Goal: Find contact information: Find contact information

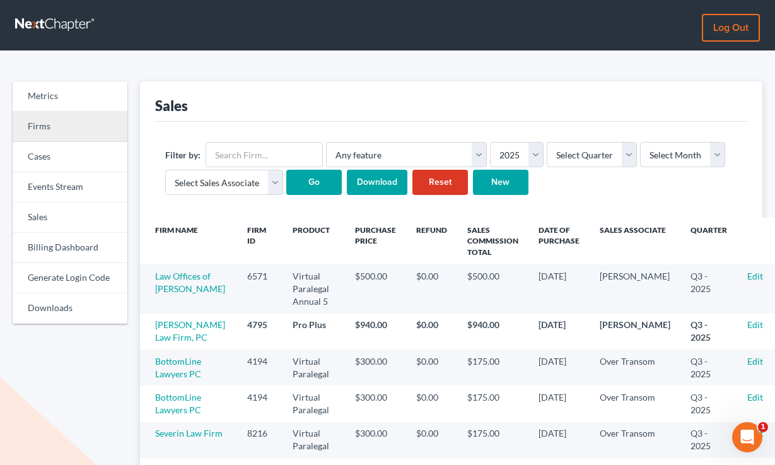
click at [72, 133] on link "Firms" at bounding box center [70, 127] width 115 height 30
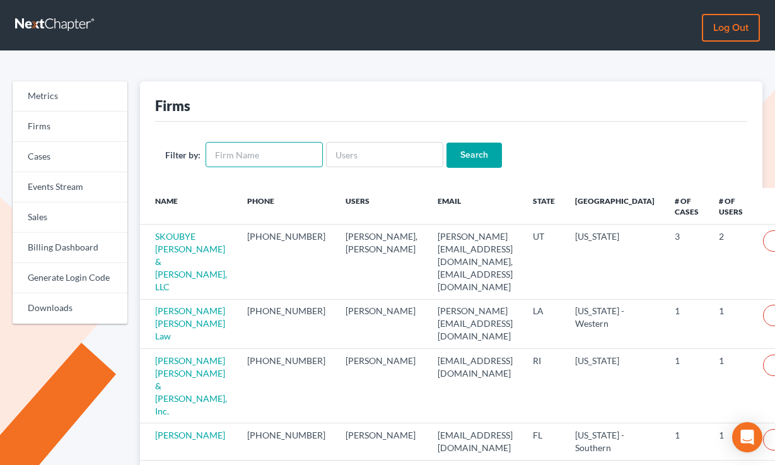
click at [241, 153] on input "text" at bounding box center [264, 154] width 117 height 25
type input "[PERSON_NAME] [PERSON_NAME]"
click at [480, 160] on input "Search" at bounding box center [475, 155] width 56 height 25
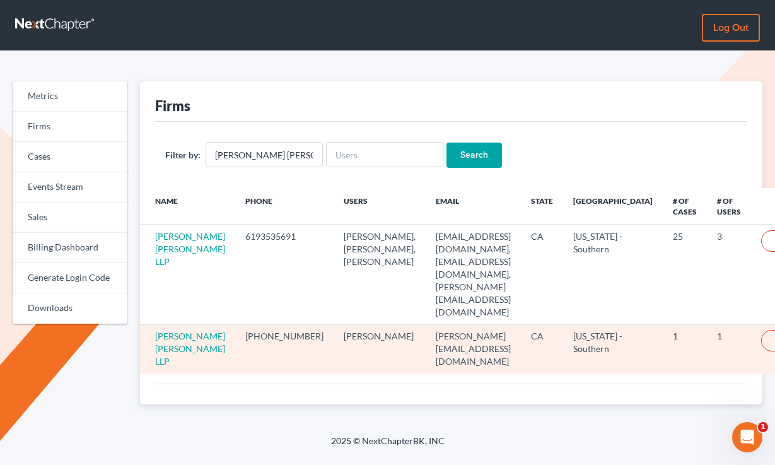
drag, startPoint x: 340, startPoint y: 325, endPoint x: 280, endPoint y: 311, distance: 62.1
click at [280, 324] on tr "Robberson Schroedter LLP 619-353-0035 Laura Alatriste laura@thersfirm.com CA Ca…" at bounding box center [491, 348] width 702 height 49
click at [280, 324] on td "619-353-0035" at bounding box center [284, 348] width 98 height 49
drag, startPoint x: 451, startPoint y: 314, endPoint x: 371, endPoint y: 310, distance: 80.2
click at [426, 324] on td "laura@thersfirm.com" at bounding box center [473, 348] width 95 height 49
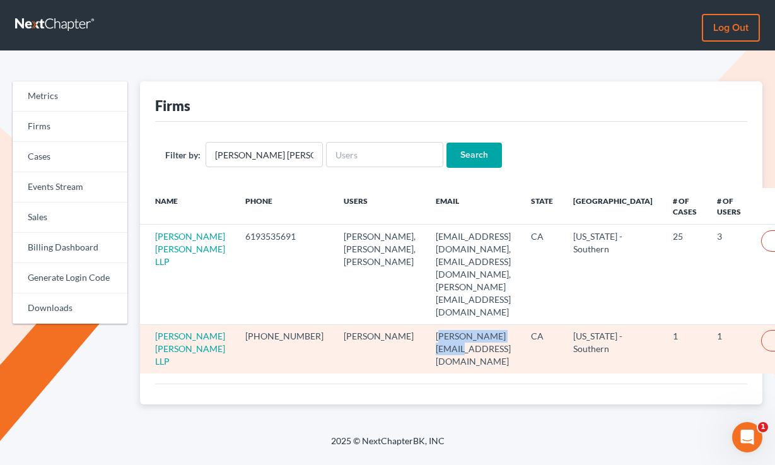
click at [426, 324] on td "laura@thersfirm.com" at bounding box center [473, 348] width 95 height 49
drag, startPoint x: 461, startPoint y: 312, endPoint x: 358, endPoint y: 311, distance: 102.2
click at [358, 324] on tr "Robberson Schroedter LLP 619-353-0035 Laura Alatriste laura@thersfirm.com CA Ca…" at bounding box center [491, 348] width 702 height 49
click at [358, 324] on td "Laura Alatriste" at bounding box center [380, 348] width 92 height 49
click at [431, 324] on td "laura@thersfirm.com" at bounding box center [473, 348] width 95 height 49
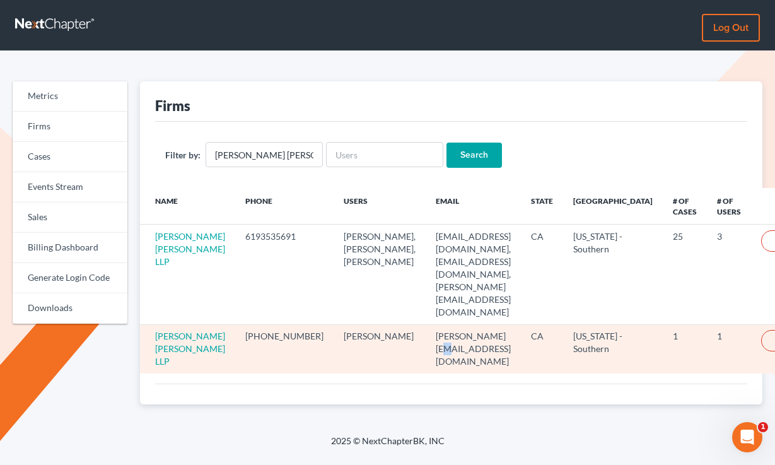
click at [431, 324] on td "laura@thersfirm.com" at bounding box center [473, 348] width 95 height 49
copy td "laura@thersfirm.com"
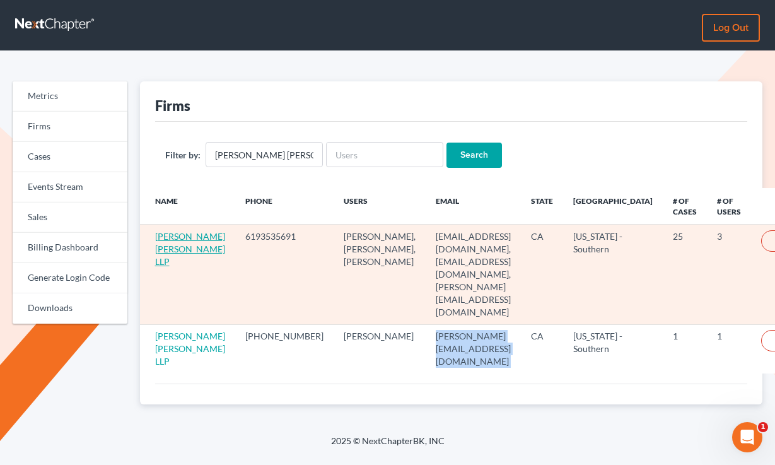
click at [166, 239] on link "Robberson Schroedter LLP" at bounding box center [190, 249] width 70 height 36
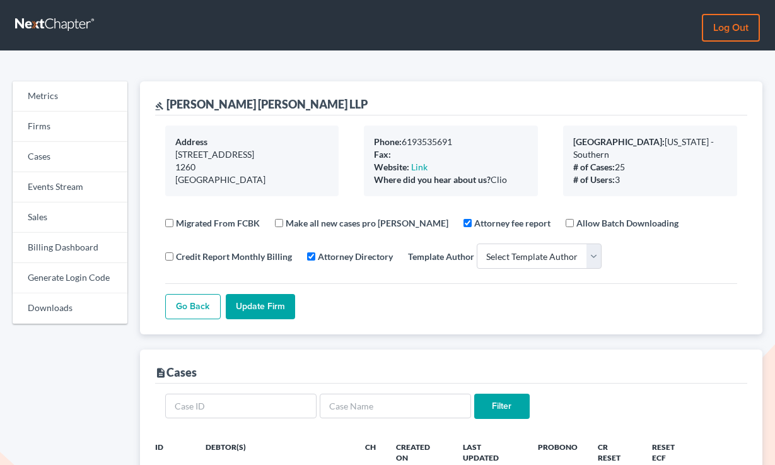
select select
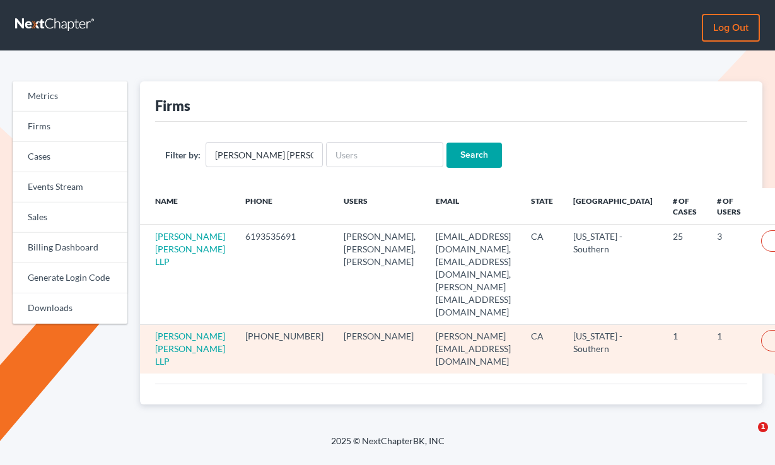
click at [426, 324] on td "laura@thersfirm.com" at bounding box center [473, 348] width 95 height 49
copy td "laura@thersfirm.com"
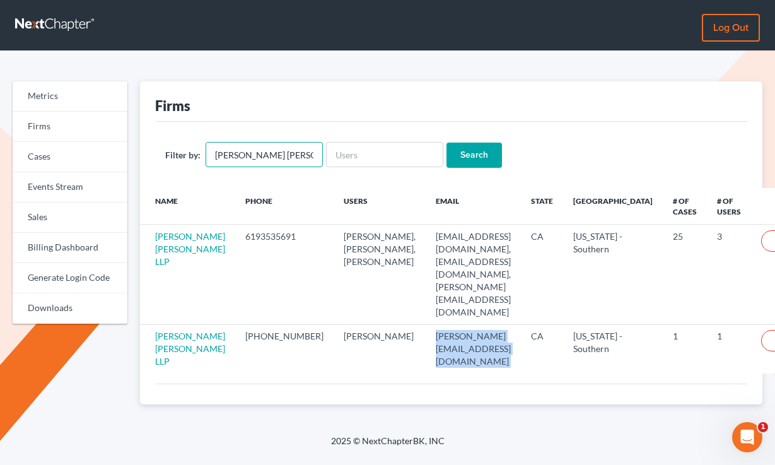
click at [276, 151] on input "Robberson Schroedter" at bounding box center [264, 154] width 117 height 25
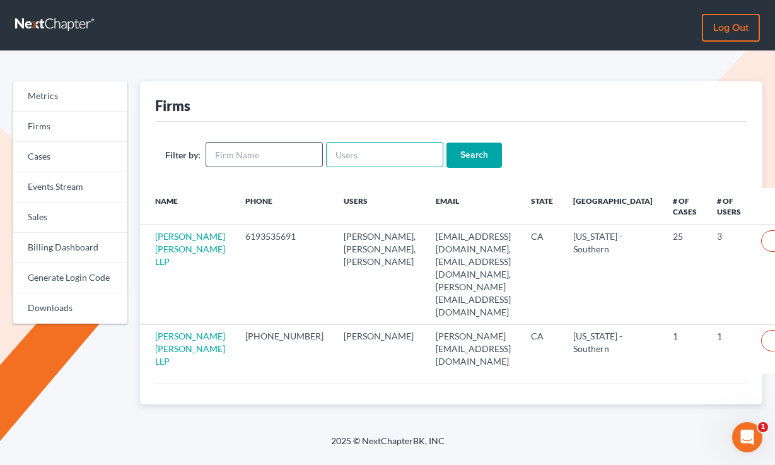
paste input "richard@rcareylaw.com"
type input "richard@rcareylaw.com"
click at [447, 143] on input "Search" at bounding box center [475, 155] width 56 height 25
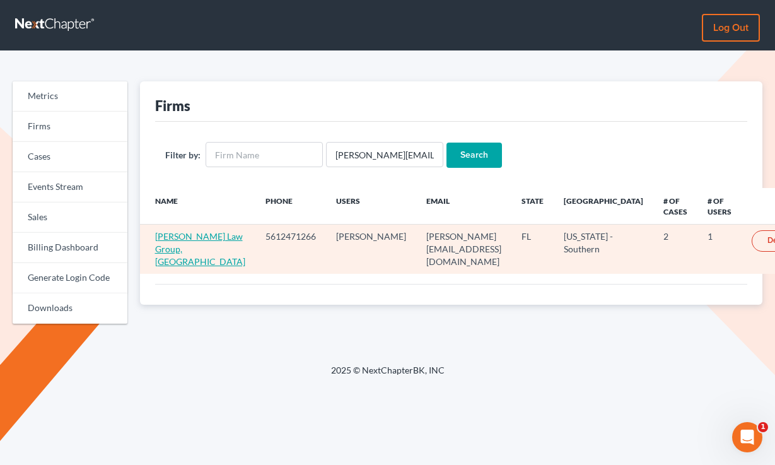
click at [164, 245] on link "[PERSON_NAME] Law Group, [GEOGRAPHIC_DATA]" at bounding box center [200, 249] width 90 height 36
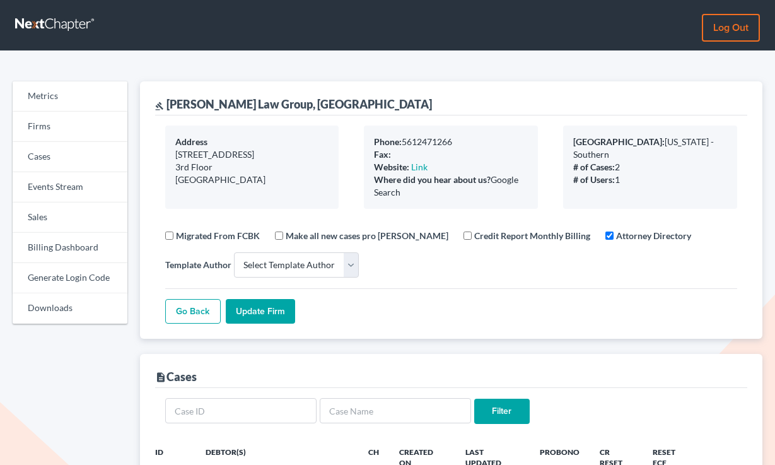
select select
click at [24, 117] on link "Firms" at bounding box center [70, 127] width 115 height 30
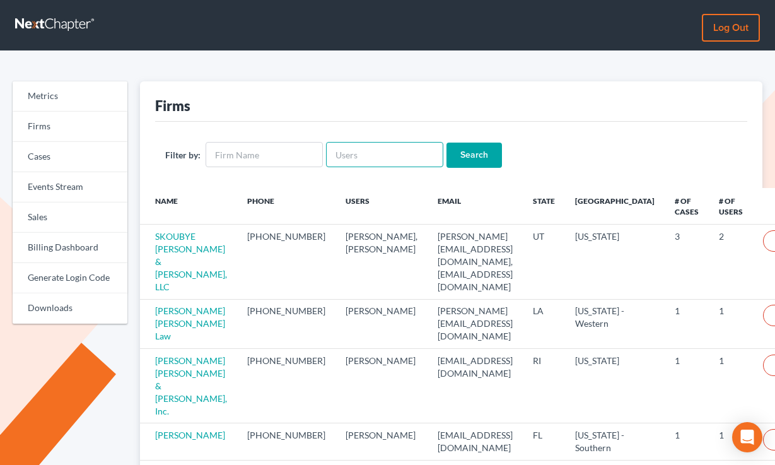
click at [367, 148] on input "text" at bounding box center [384, 154] width 117 height 25
paste input "Changi Wu Law Office"
type input "Changi Wu Law Office"
click at [447, 143] on input "Search" at bounding box center [475, 155] width 56 height 25
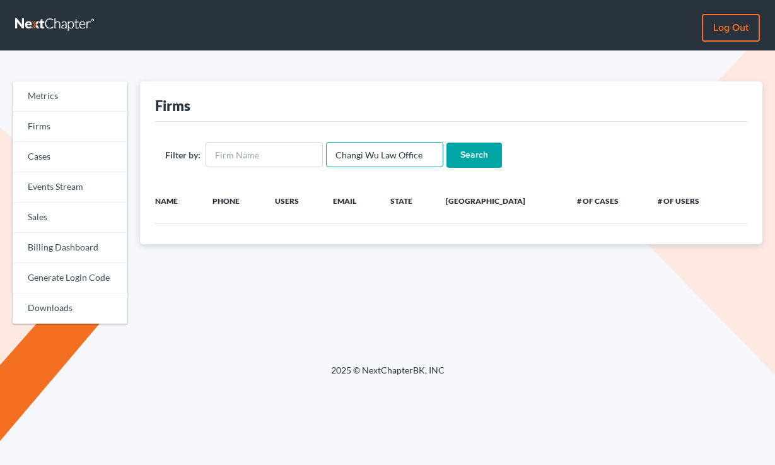
click at [367, 148] on input "Changi Wu Law Office" at bounding box center [384, 154] width 117 height 25
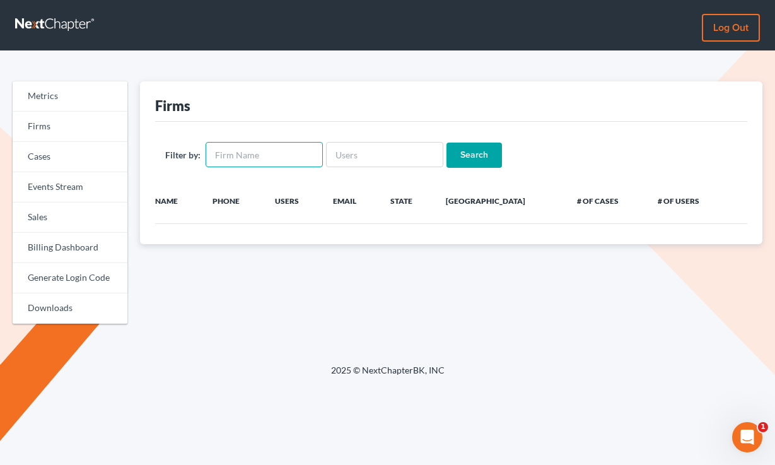
click at [234, 146] on input "text" at bounding box center [264, 154] width 117 height 25
paste input "Changi Wu Law Office"
type input "Changi Wu Law Office"
click at [447, 143] on input "Search" at bounding box center [475, 155] width 56 height 25
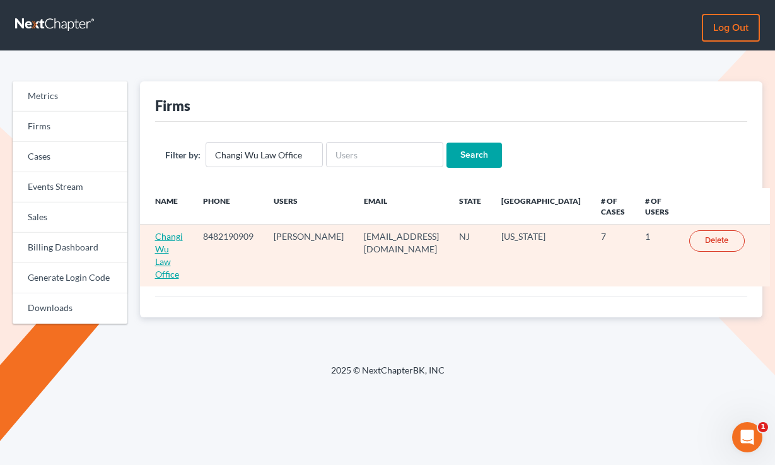
click at [163, 240] on link "Changi Wu Law Office" at bounding box center [169, 255] width 28 height 49
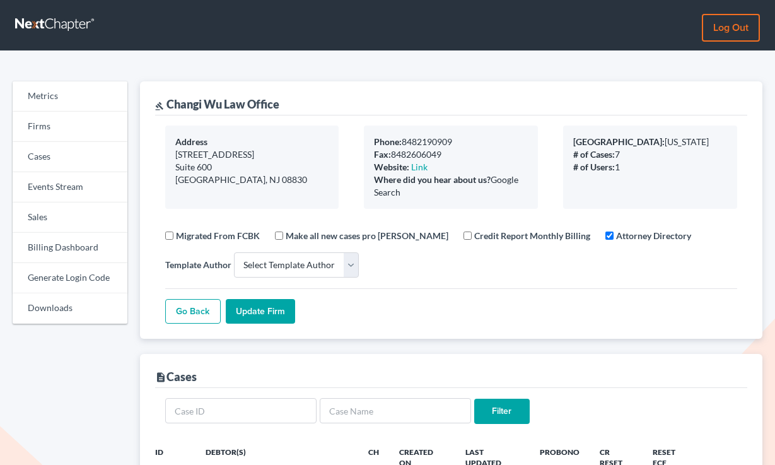
select select
click at [51, 259] on link "Billing Dashboard" at bounding box center [70, 248] width 115 height 30
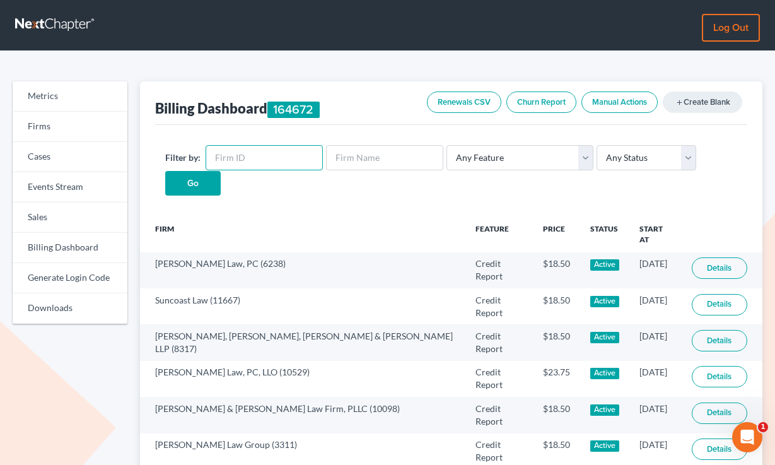
click at [262, 158] on input "text" at bounding box center [264, 157] width 117 height 25
paste input "1195"
type input "1195"
click at [165, 171] on input "Go" at bounding box center [193, 183] width 56 height 25
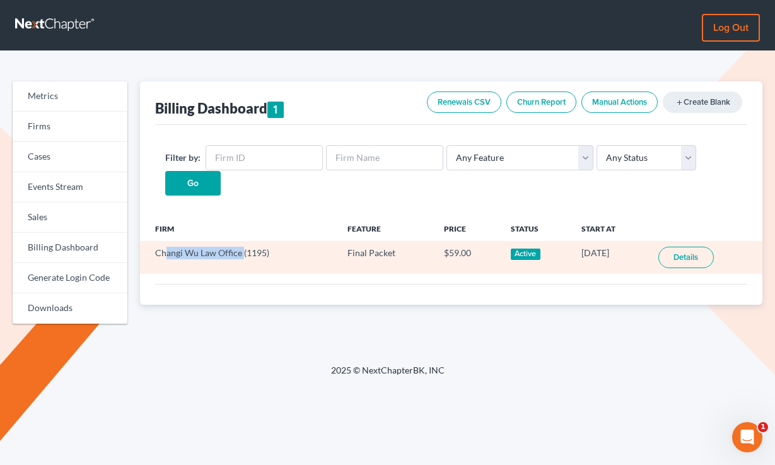
drag, startPoint x: 242, startPoint y: 251, endPoint x: 164, endPoint y: 250, distance: 77.6
click at [164, 250] on td "Changi Wu Law Office (1195)" at bounding box center [238, 257] width 197 height 32
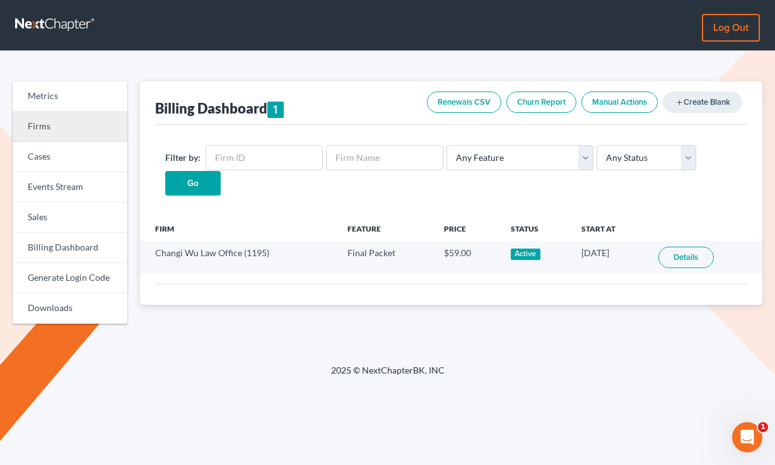
click at [93, 117] on link "Firms" at bounding box center [70, 127] width 115 height 30
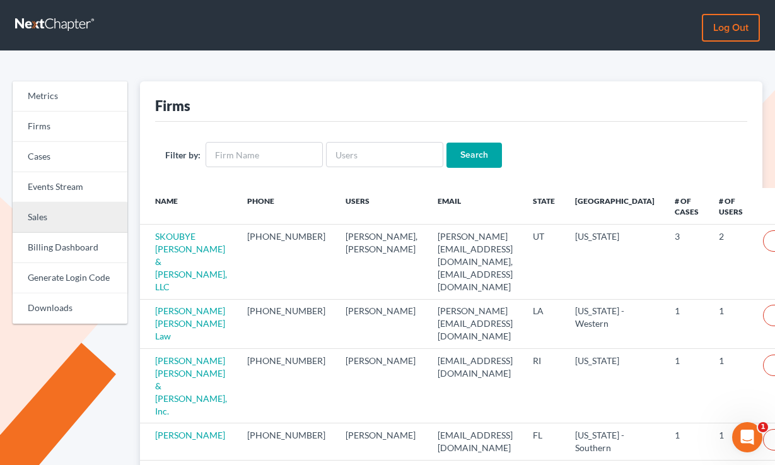
click at [70, 221] on link "Sales" at bounding box center [70, 218] width 115 height 30
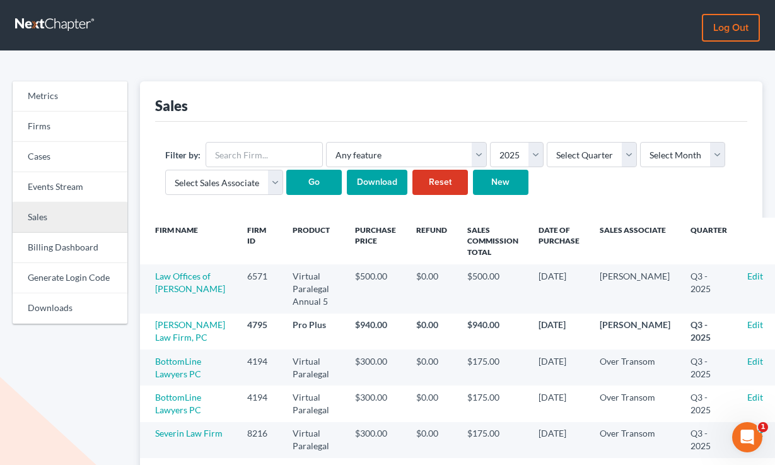
click at [52, 209] on link "Sales" at bounding box center [70, 218] width 115 height 30
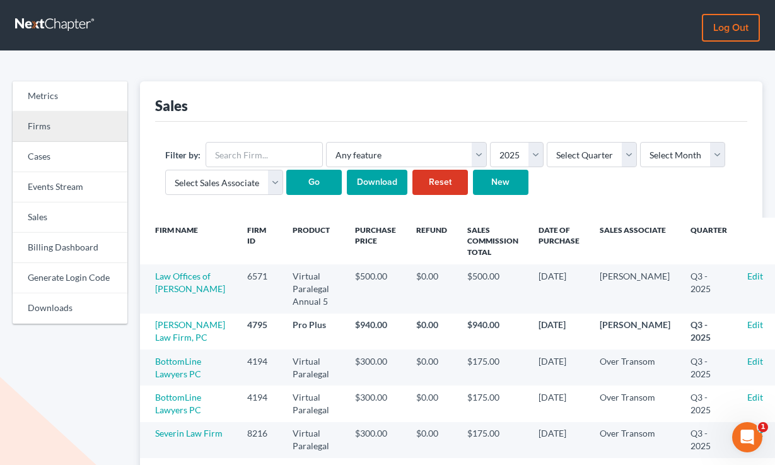
click at [35, 114] on link "Firms" at bounding box center [70, 127] width 115 height 30
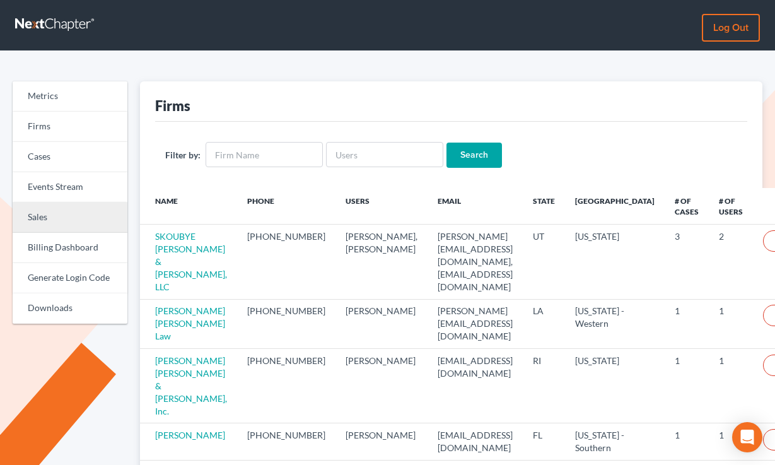
click at [41, 220] on link "Sales" at bounding box center [70, 218] width 115 height 30
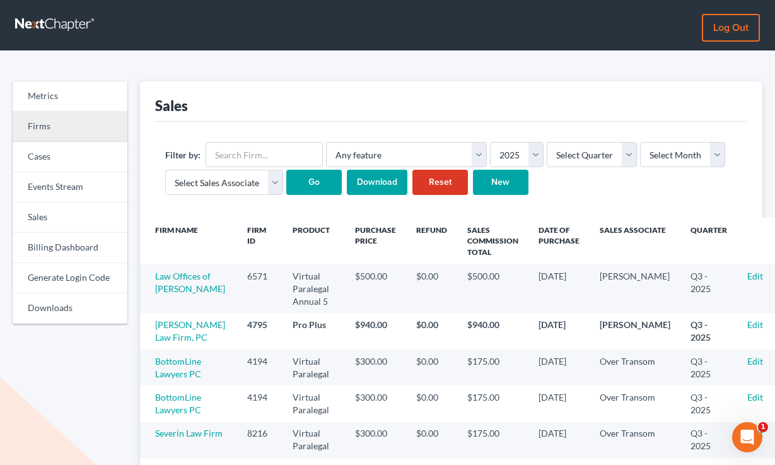
click at [37, 128] on link "Firms" at bounding box center [70, 127] width 115 height 30
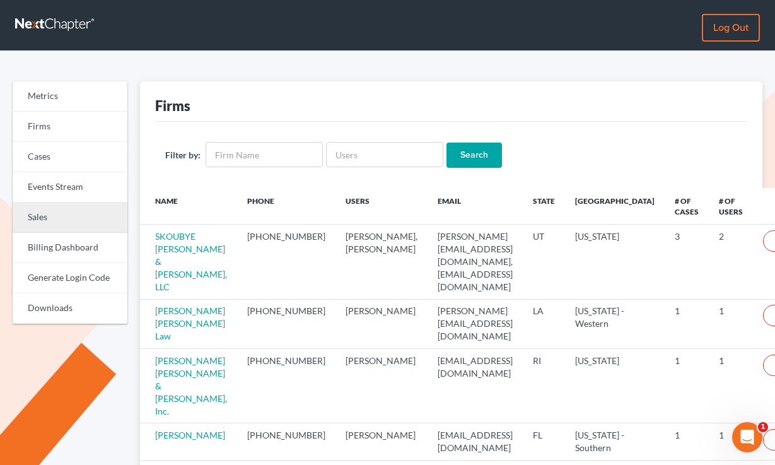
click at [33, 226] on link "Sales" at bounding box center [70, 218] width 115 height 30
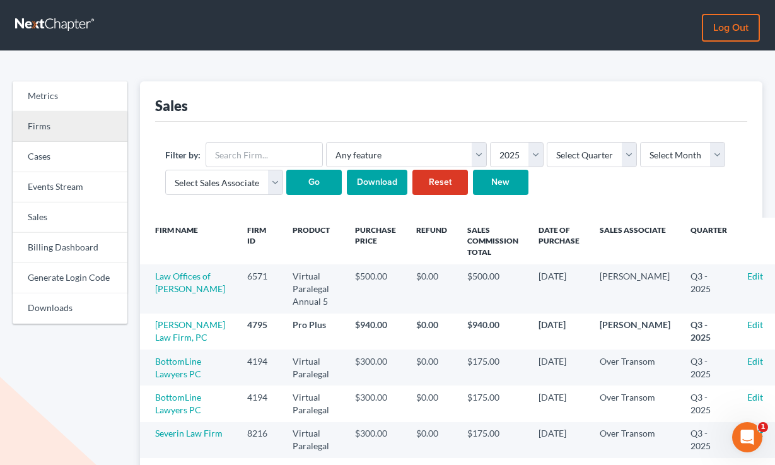
click at [36, 119] on link "Firms" at bounding box center [70, 127] width 115 height 30
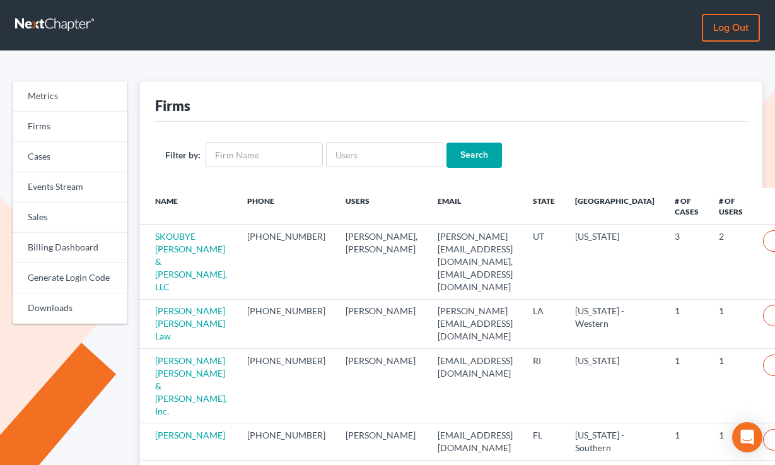
click at [255, 168] on div "Filter by: Search" at bounding box center [451, 155] width 593 height 66
click at [263, 143] on input "text" at bounding box center [264, 154] width 117 height 25
paste input "[PERSON_NAME][EMAIL_ADDRESS][DOMAIN_NAME]"
type input "[PERSON_NAME][EMAIL_ADDRESS][DOMAIN_NAME]"
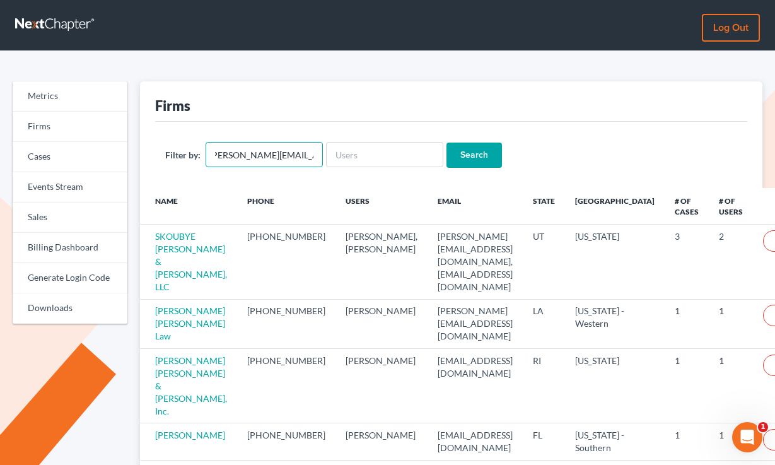
click at [264, 144] on input "[PERSON_NAME][EMAIL_ADDRESS][DOMAIN_NAME]" at bounding box center [264, 154] width 117 height 25
paste input "[PERSON_NAME][EMAIL_ADDRESS][DOMAIN_NAME]"
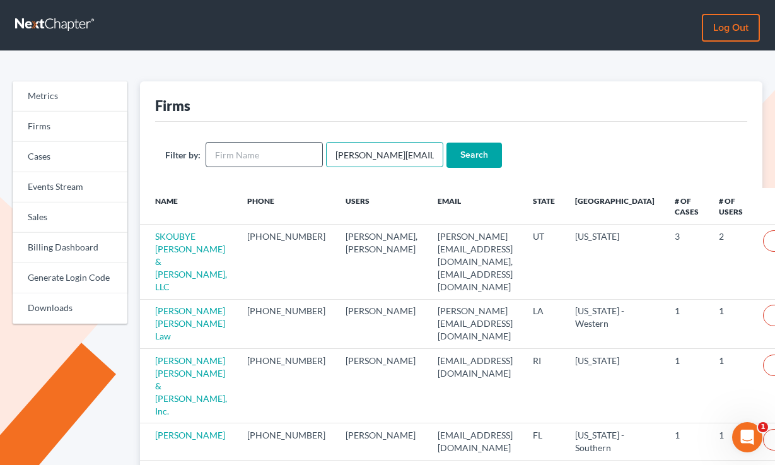
scroll to position [0, 6]
type input "[PERSON_NAME][EMAIL_ADDRESS][DOMAIN_NAME]"
click at [447, 143] on input "Search" at bounding box center [475, 155] width 56 height 25
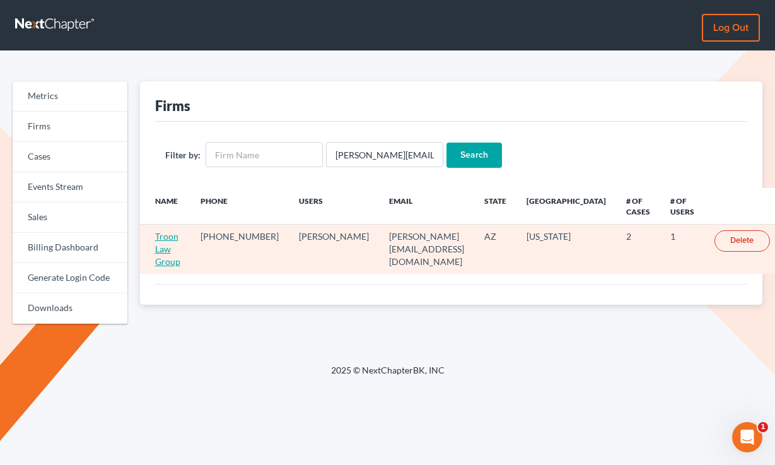
click at [177, 247] on link "Troon Law Group" at bounding box center [167, 249] width 25 height 36
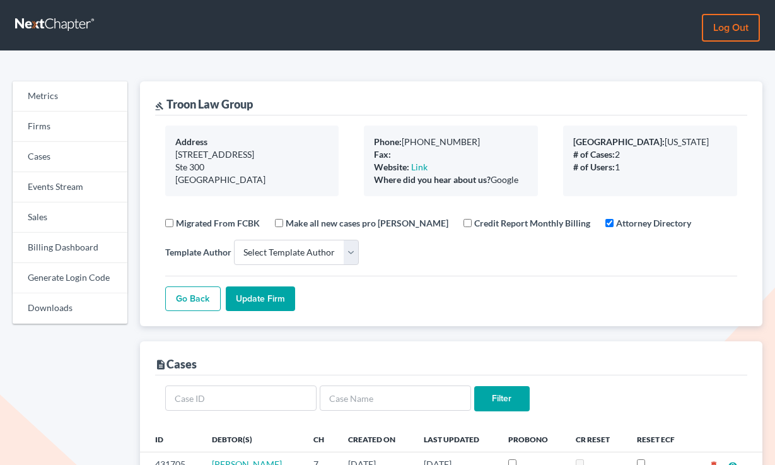
select select
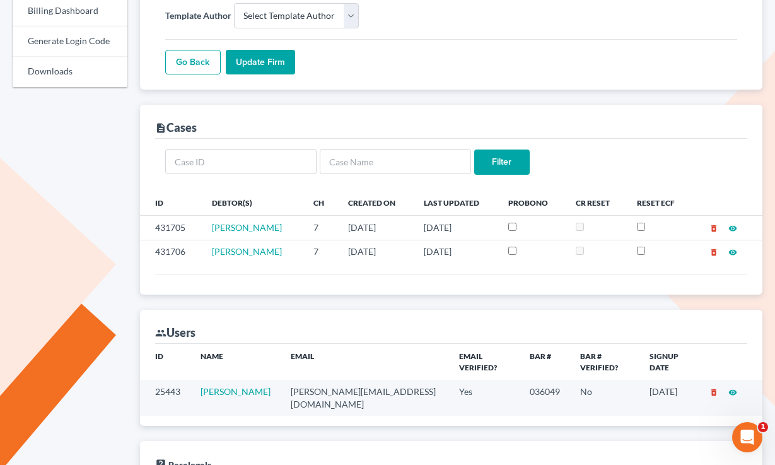
scroll to position [245, 0]
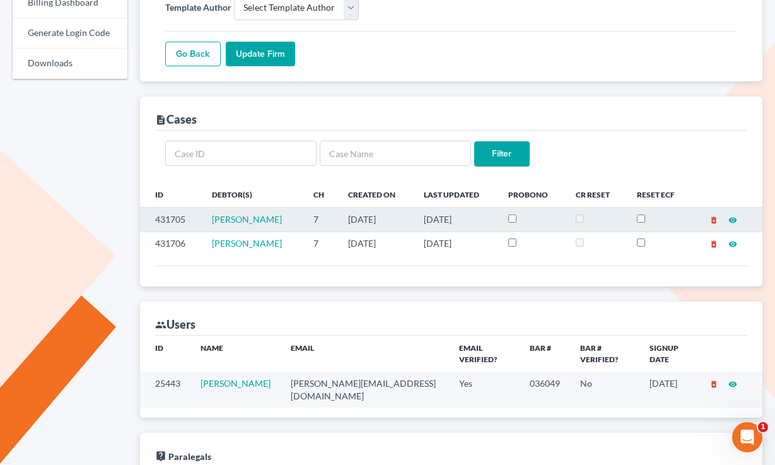
drag, startPoint x: 404, startPoint y: 219, endPoint x: 343, endPoint y: 220, distance: 61.2
click at [343, 220] on td "[DATE]" at bounding box center [376, 220] width 76 height 24
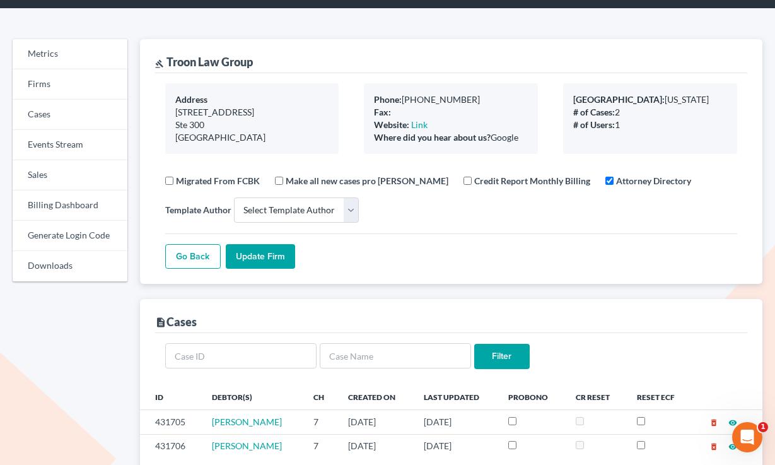
scroll to position [0, 0]
